Goal: Transaction & Acquisition: Book appointment/travel/reservation

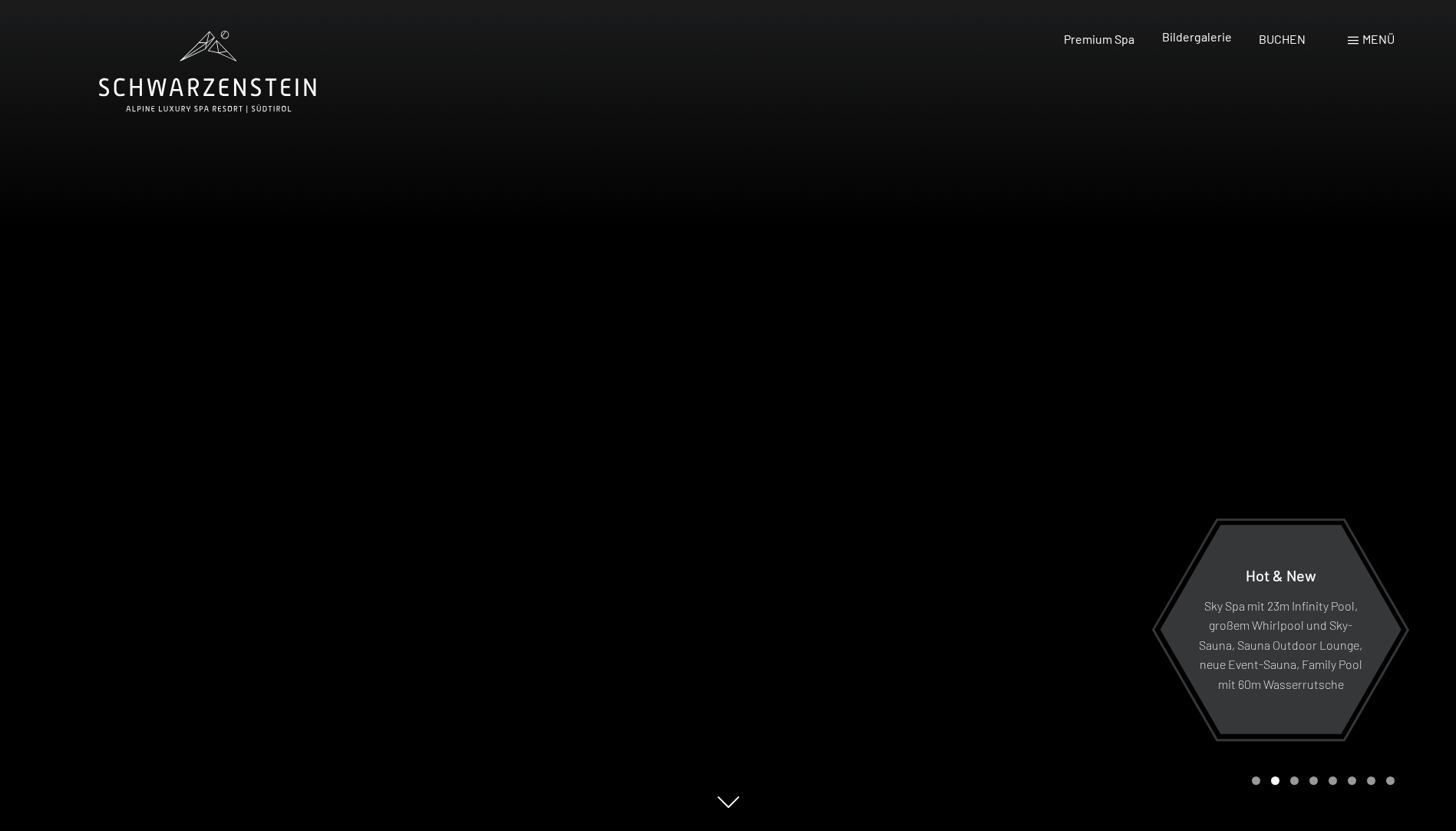
click at [1200, 42] on span "Bildergalerie" at bounding box center [1197, 36] width 70 height 14
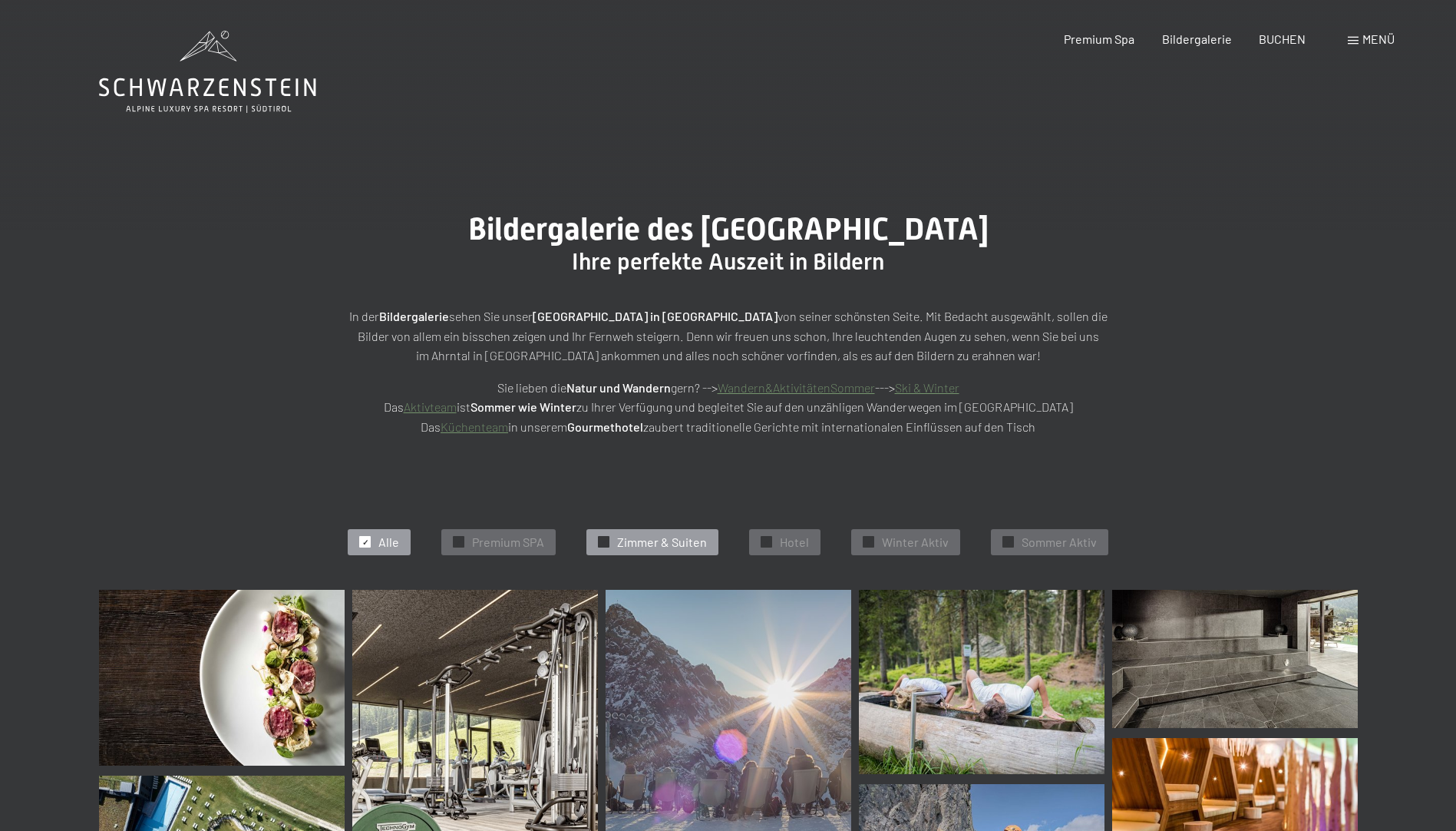
click at [690, 538] on span "Zimmer & Suiten" at bounding box center [662, 542] width 90 height 17
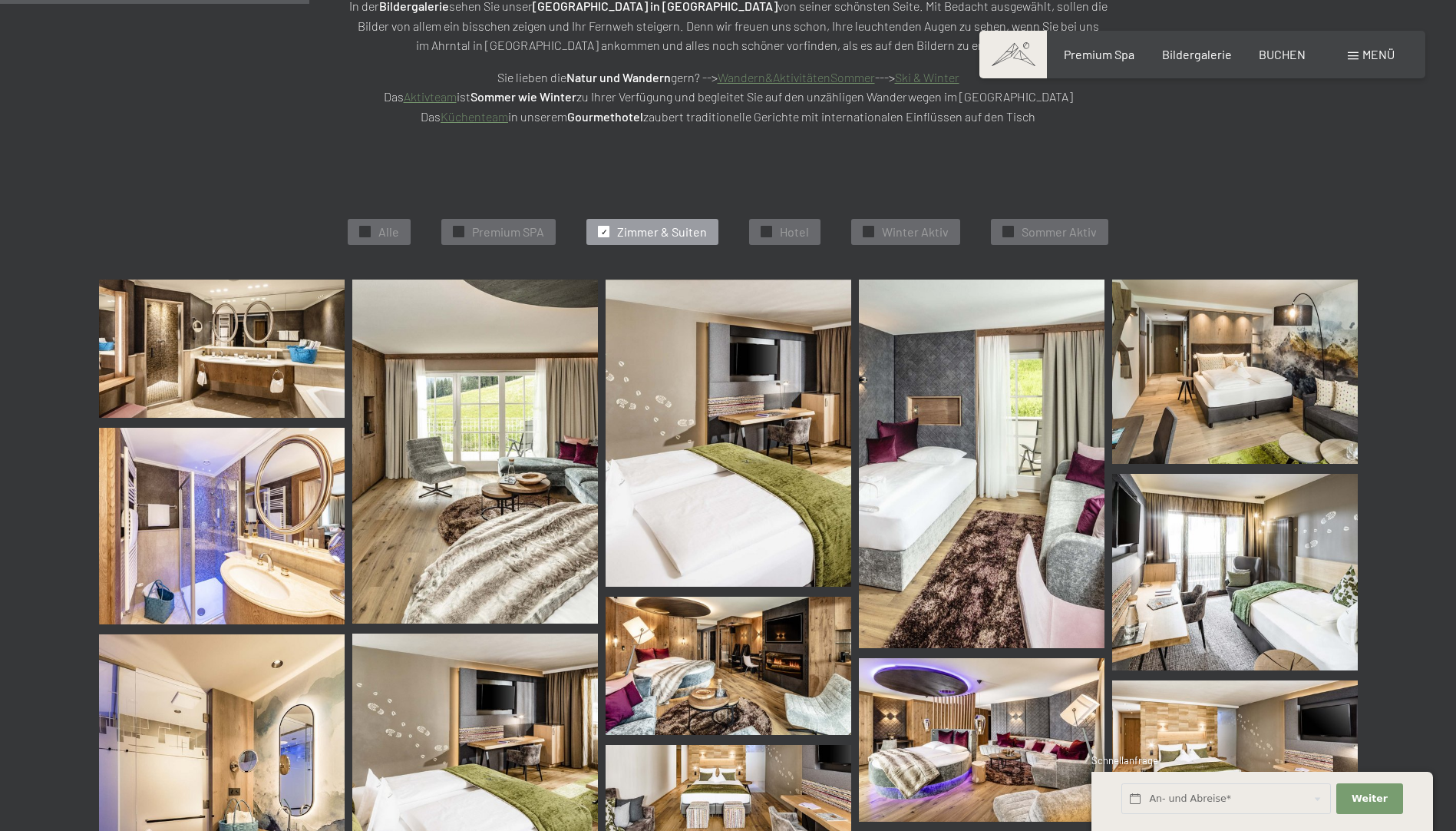
scroll to position [233, 0]
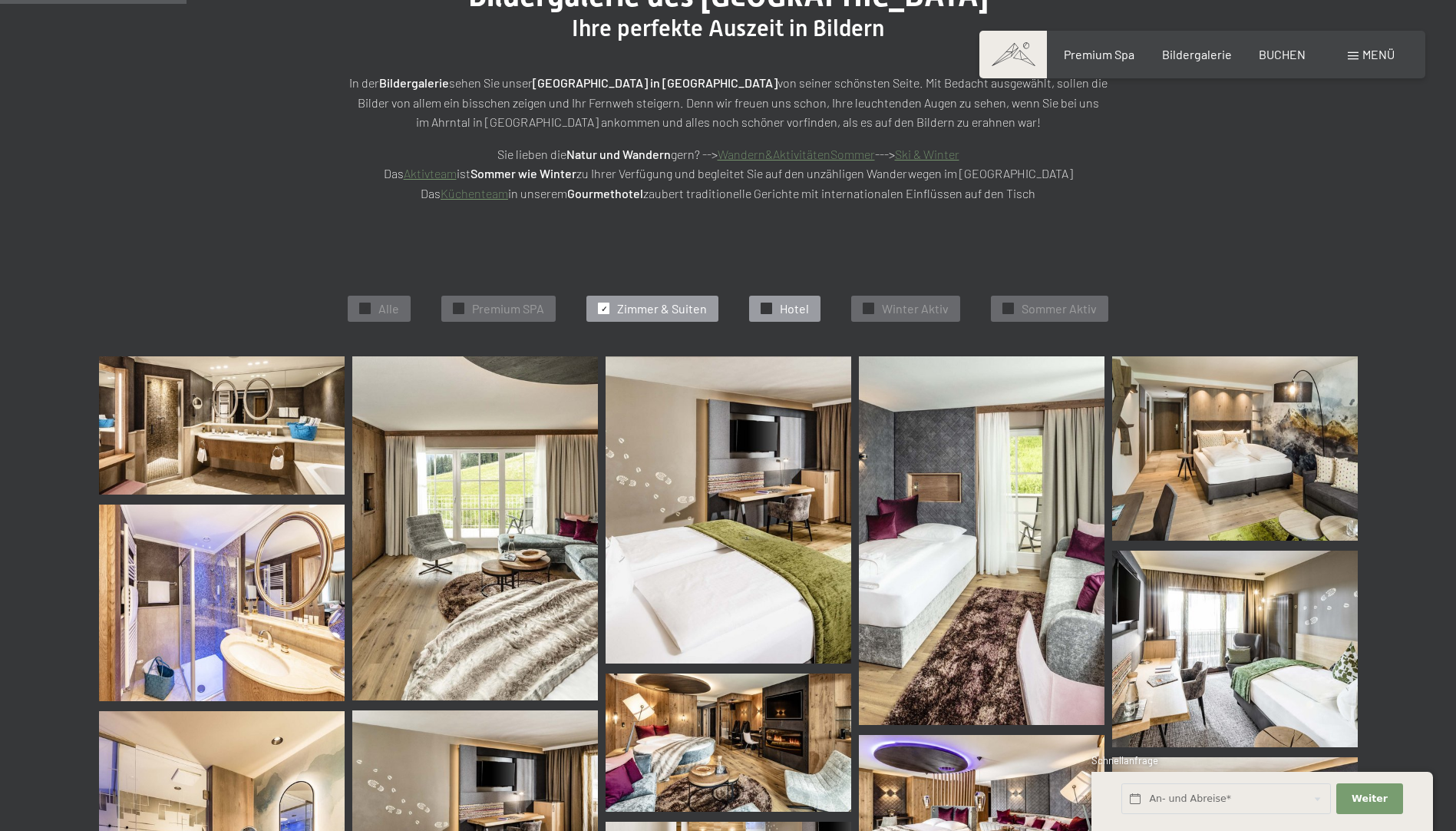
click at [799, 309] on span "Hotel" at bounding box center [794, 309] width 29 height 17
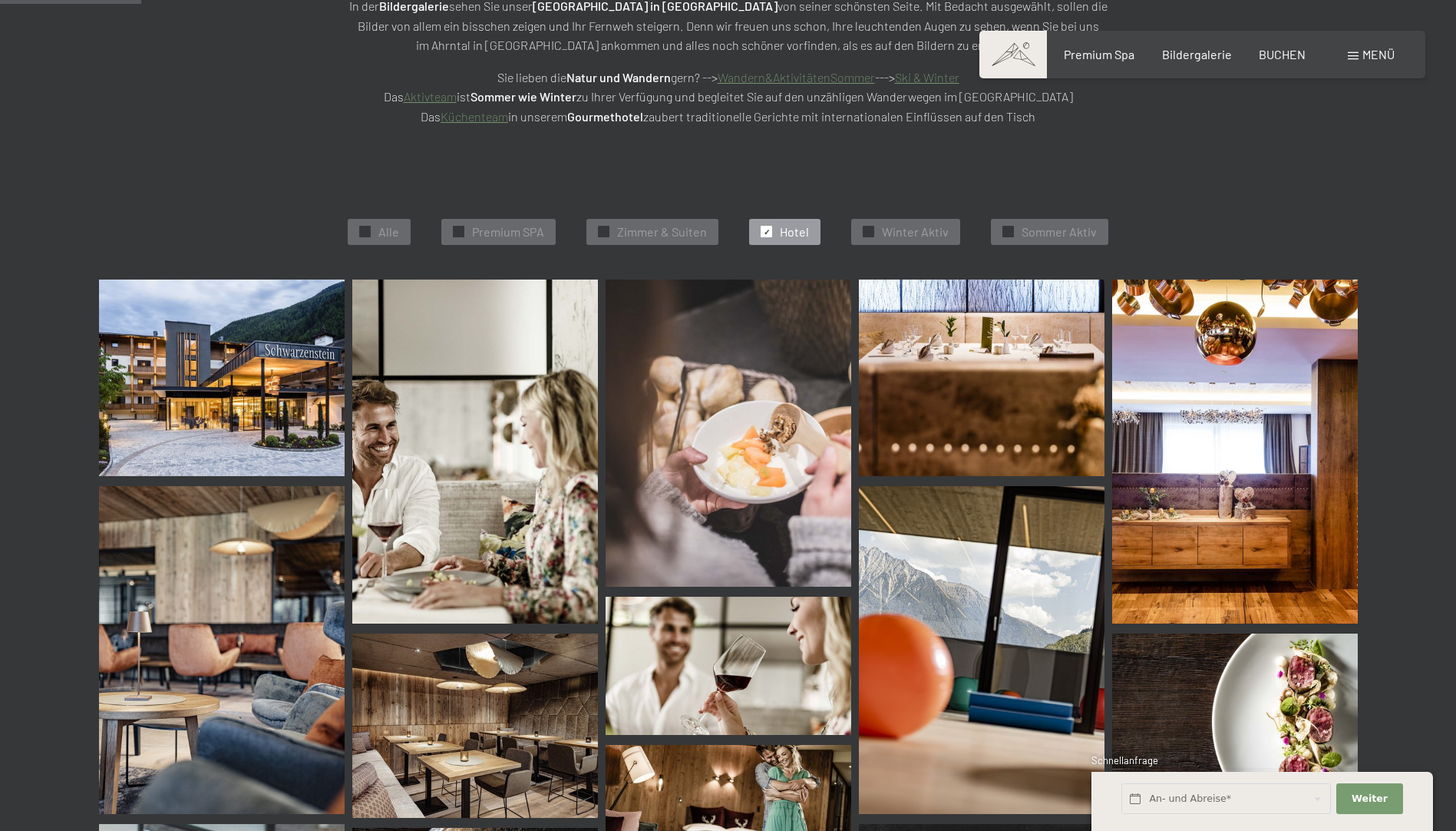
scroll to position [0, 0]
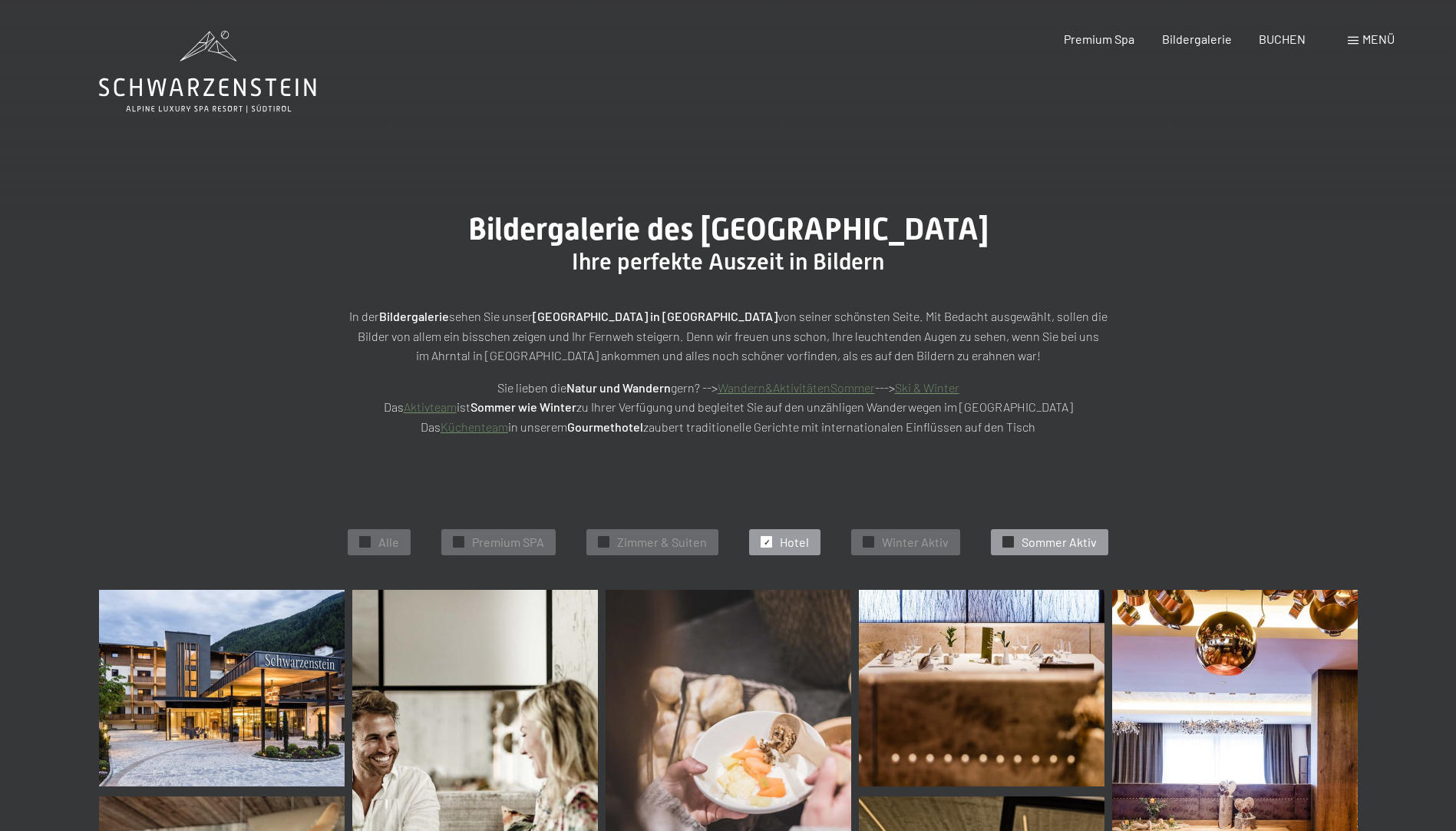
click at [1055, 543] on span "Sommer Aktiv" at bounding box center [1059, 542] width 75 height 17
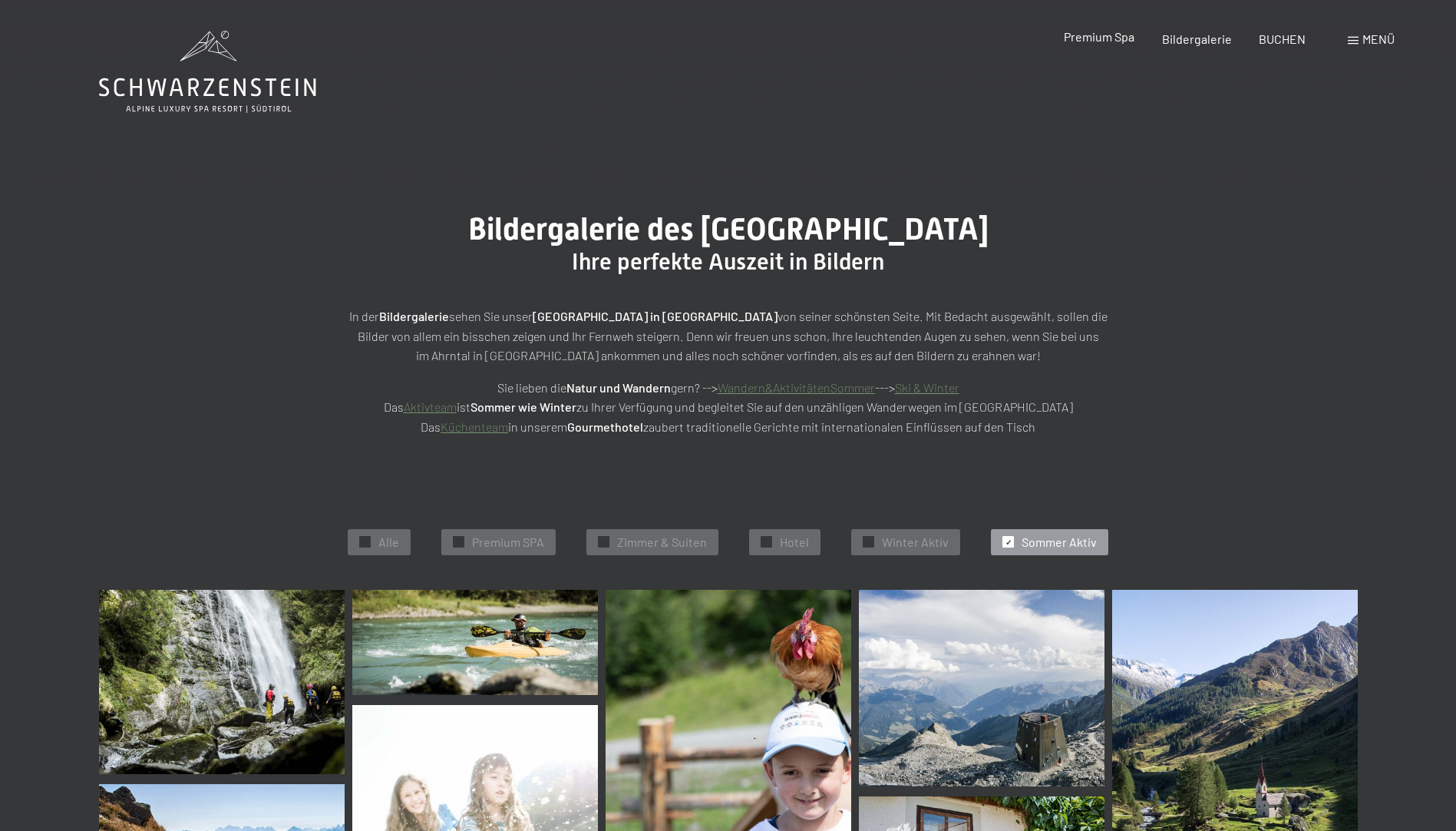
click at [1076, 40] on span "Premium Spa" at bounding box center [1099, 36] width 71 height 14
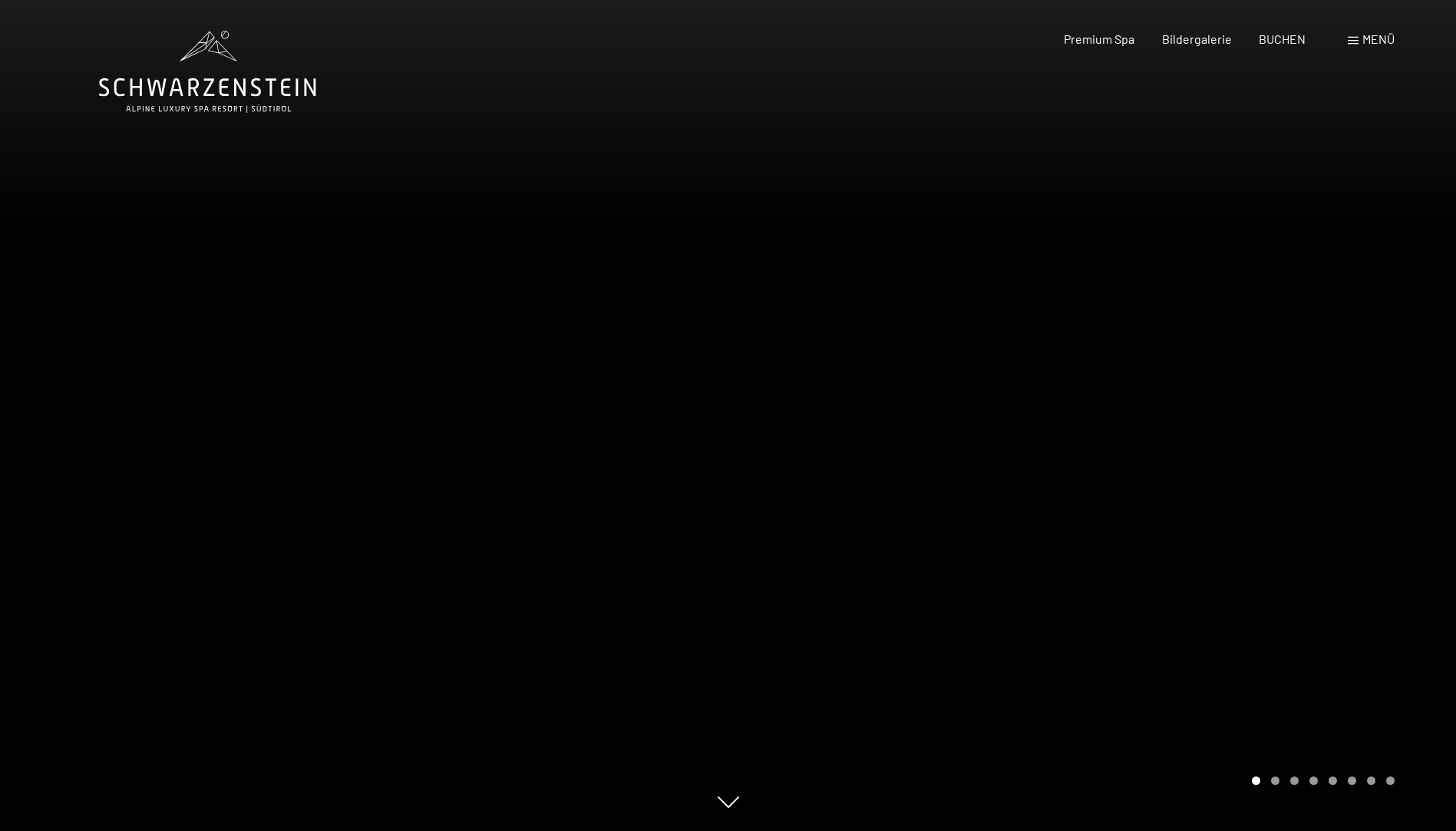
click at [1369, 39] on span "Menü" at bounding box center [1379, 38] width 32 height 14
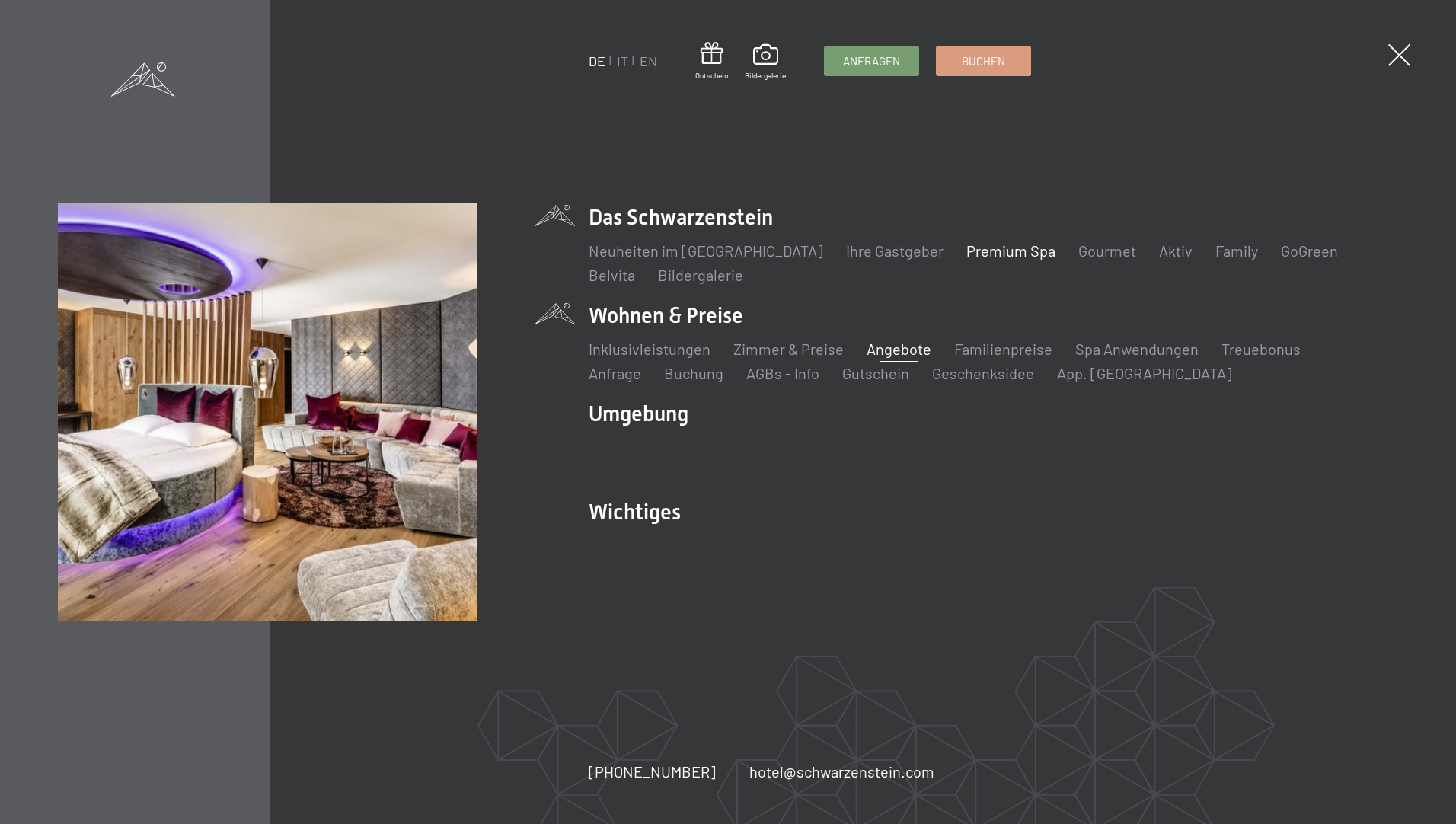
click at [897, 356] on link "Angebote" at bounding box center [900, 349] width 65 height 18
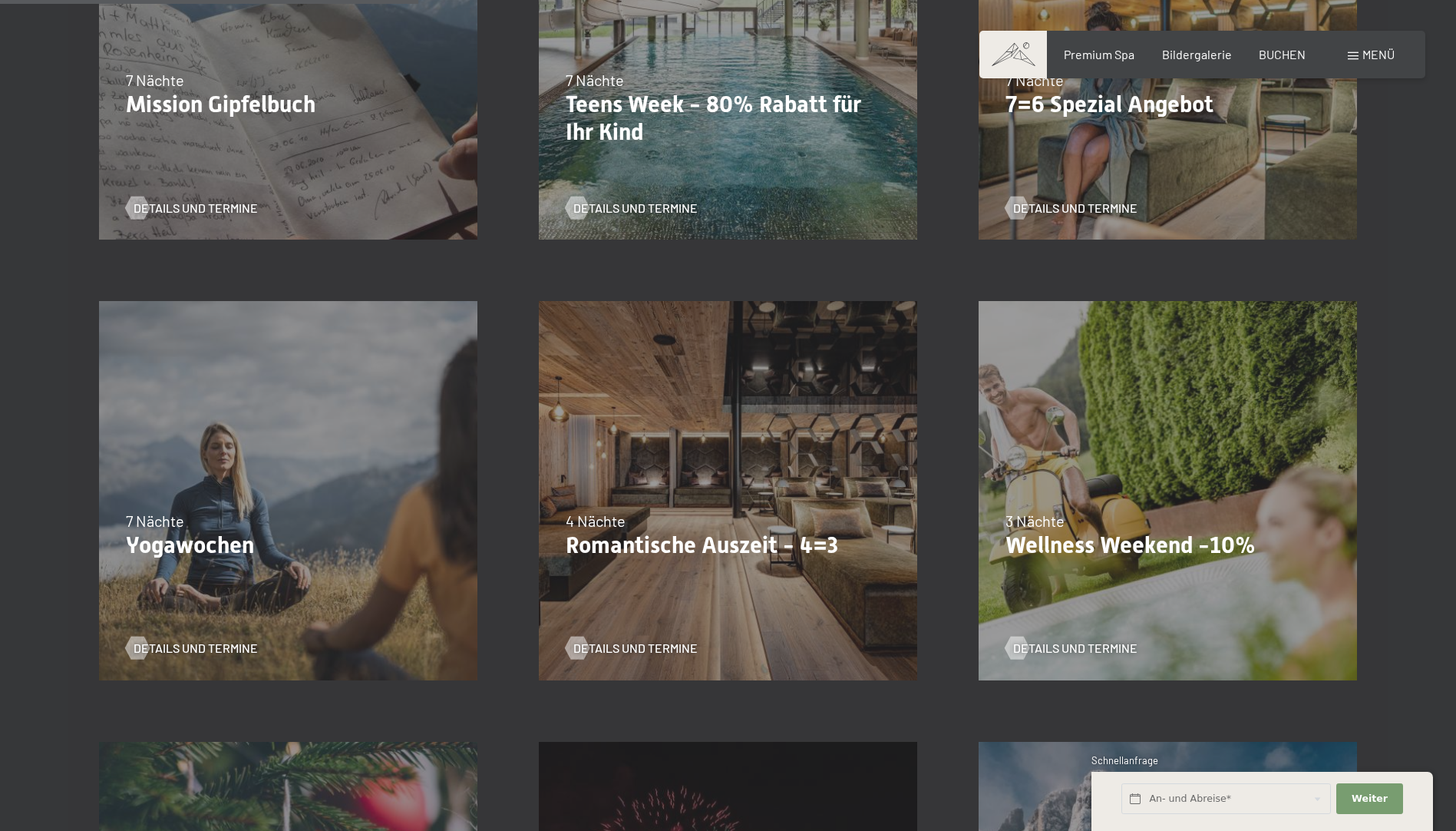
scroll to position [844, 0]
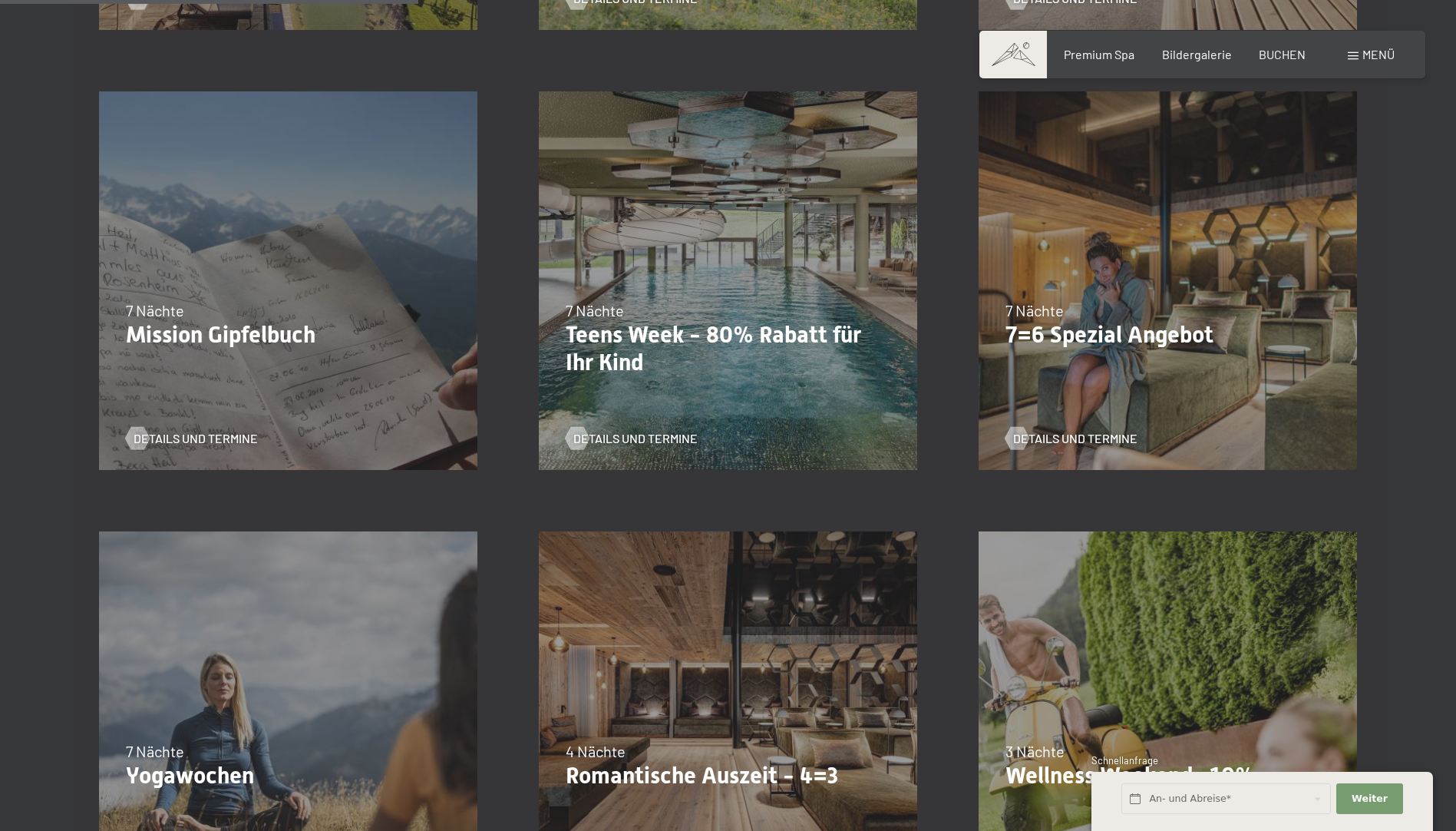
drag, startPoint x: 727, startPoint y: 736, endPoint x: 715, endPoint y: 671, distance: 66.1
click at [731, 728] on div "09.11.–[DATE] 08.12.–[DATE] 11.01.–[DATE] 08.03.–[DATE] 29.03.–[DATE] 06.04.–[D…" at bounding box center [728, 721] width 439 height 439
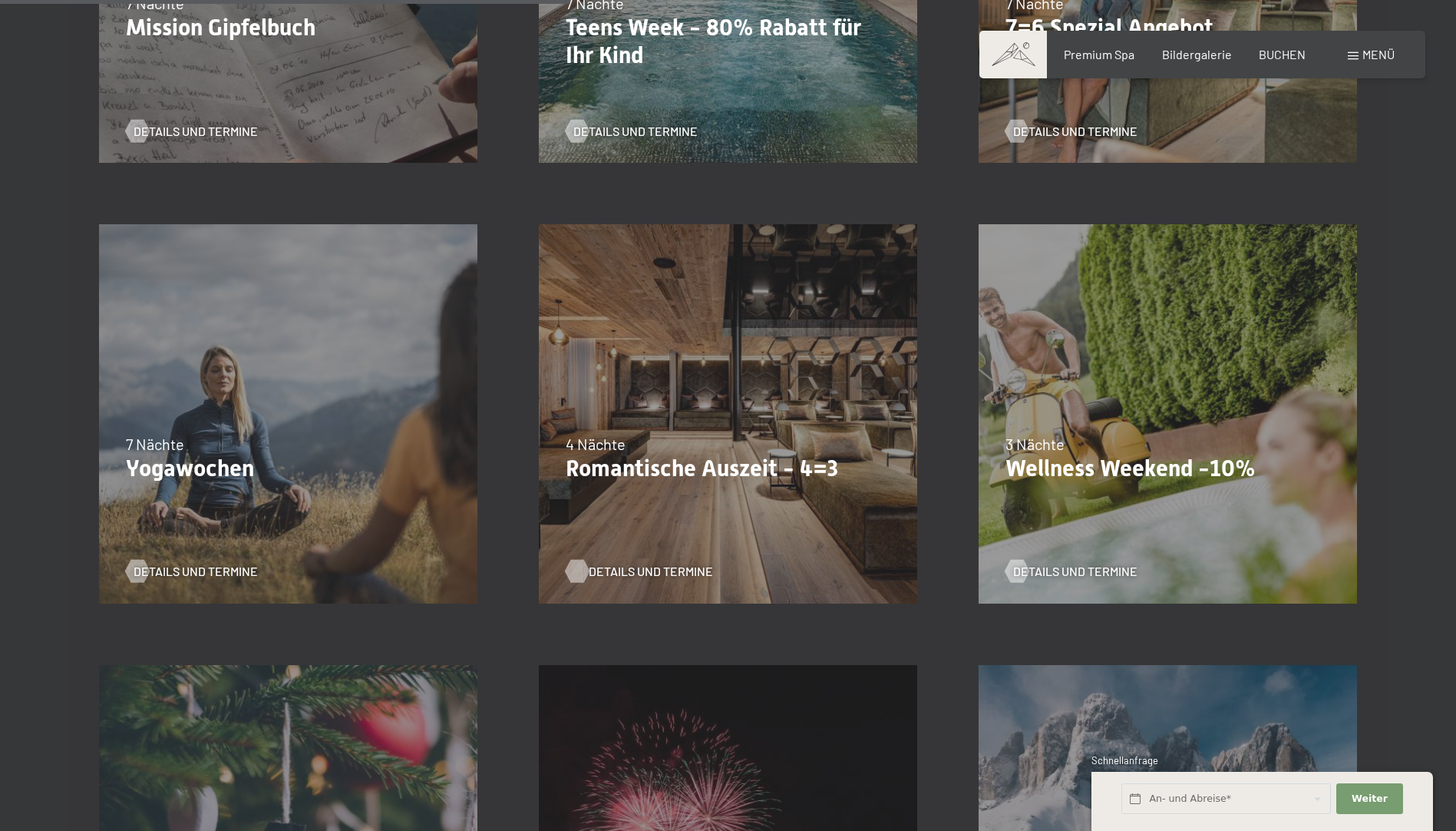
click at [660, 567] on span "Details und Termine" at bounding box center [651, 571] width 125 height 17
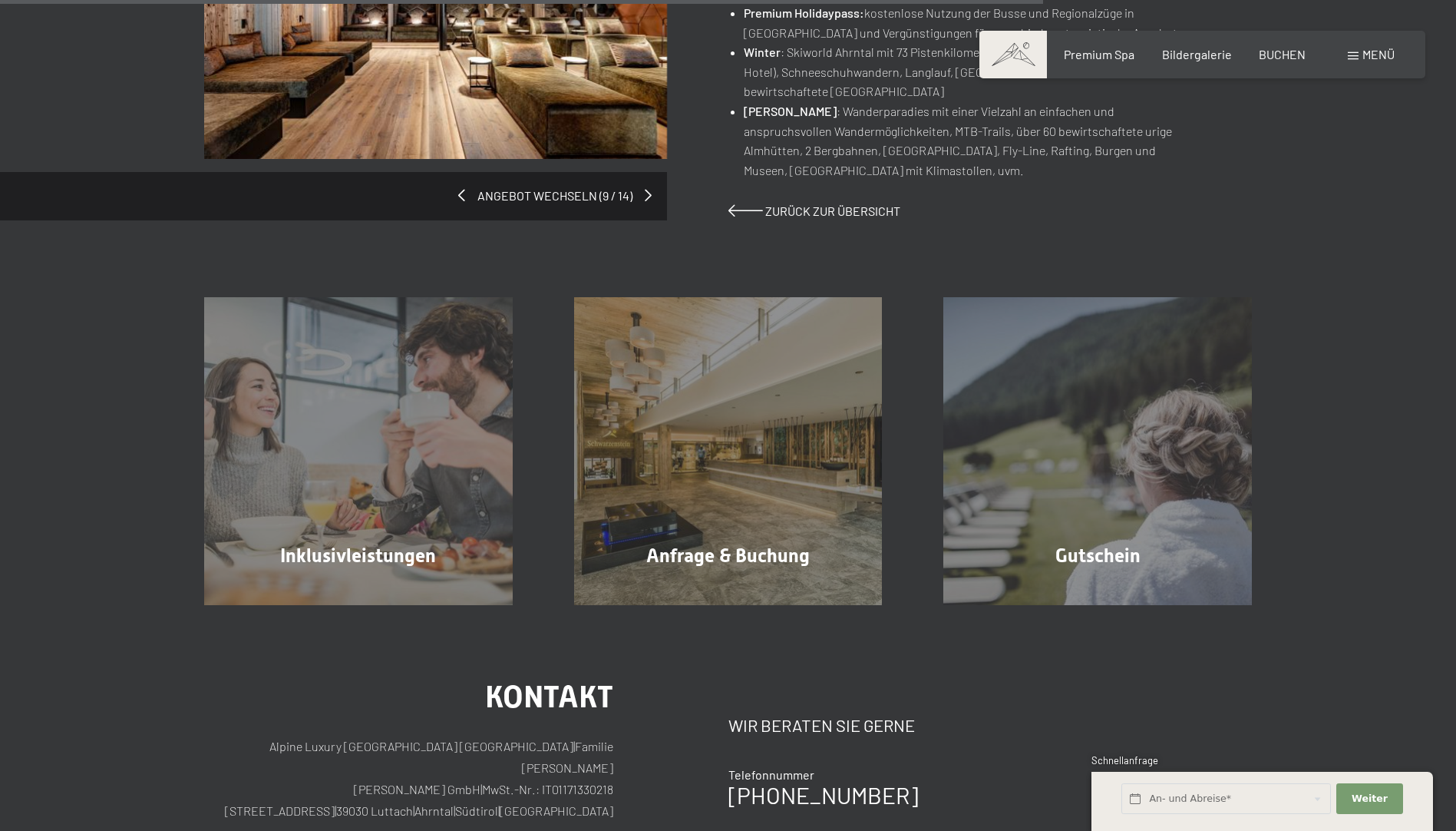
scroll to position [1305, 0]
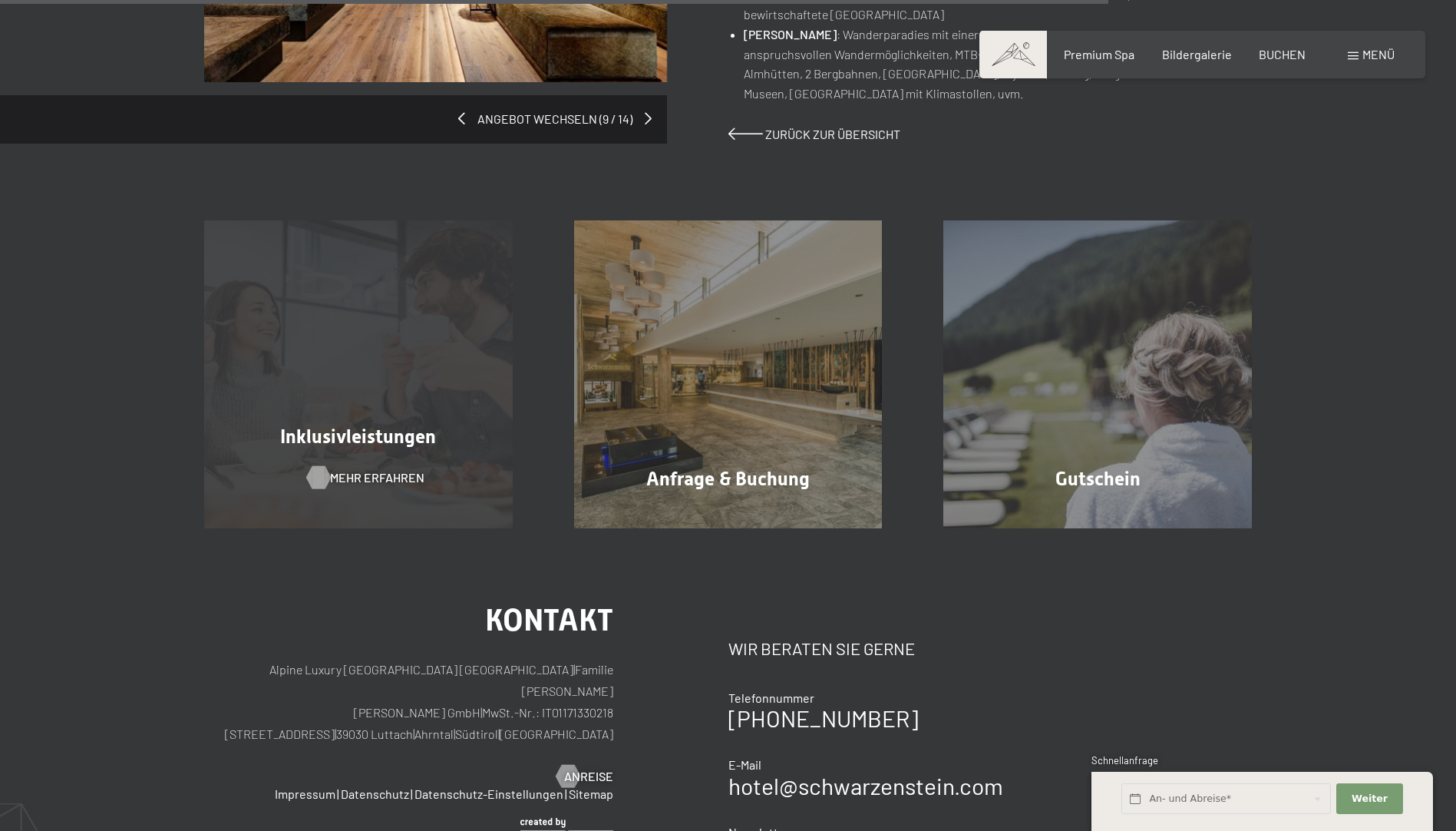
click at [359, 471] on span "Mehr erfahren" at bounding box center [377, 477] width 94 height 17
